Goal: Task Accomplishment & Management: Use online tool/utility

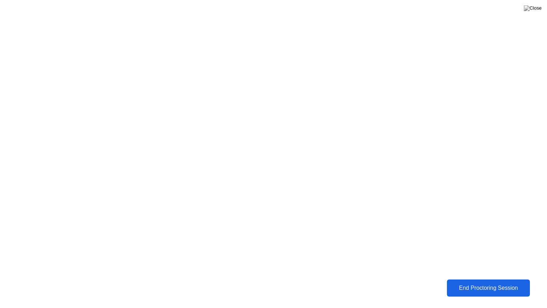
click at [480, 287] on div "End Proctoring Session" at bounding box center [488, 287] width 86 height 7
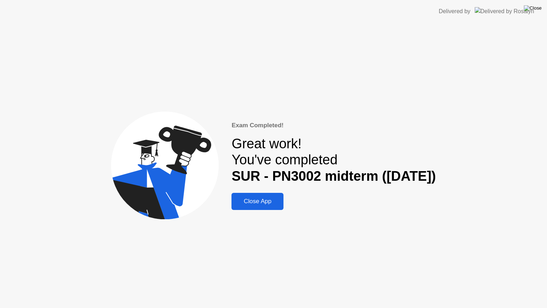
click at [538, 11] on img at bounding box center [533, 8] width 18 height 6
click at [269, 204] on div "Close App" at bounding box center [258, 201] width 48 height 7
